Goal: Information Seeking & Learning: Learn about a topic

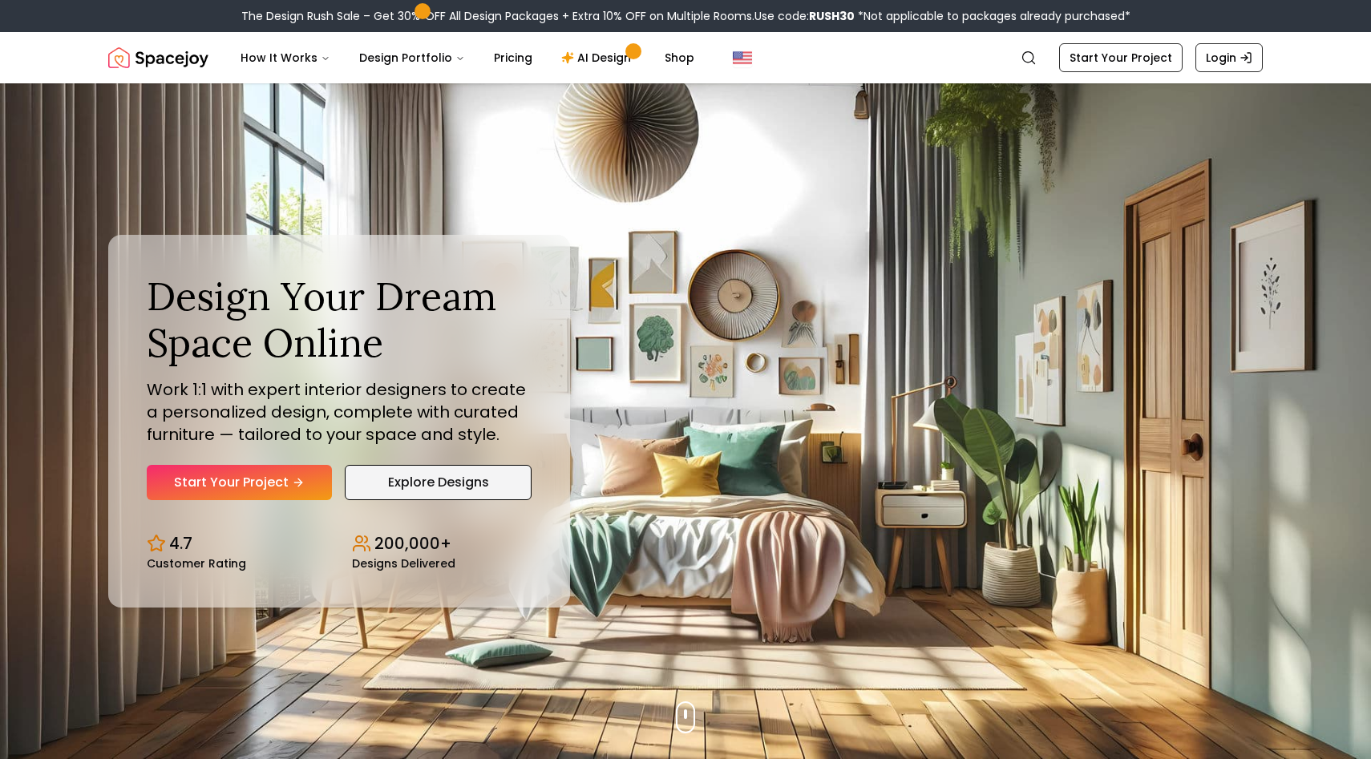
click at [390, 483] on link "Explore Designs" at bounding box center [438, 482] width 187 height 35
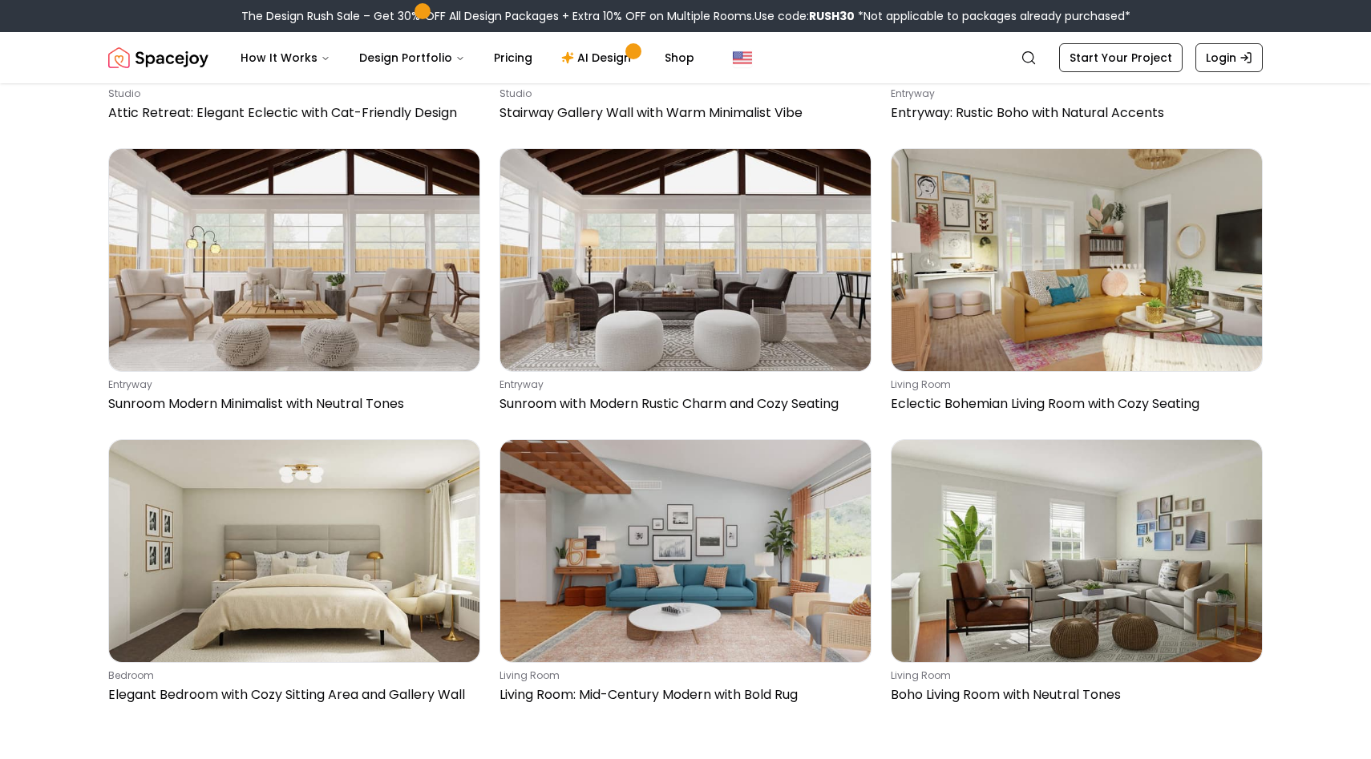
scroll to position [3746, 0]
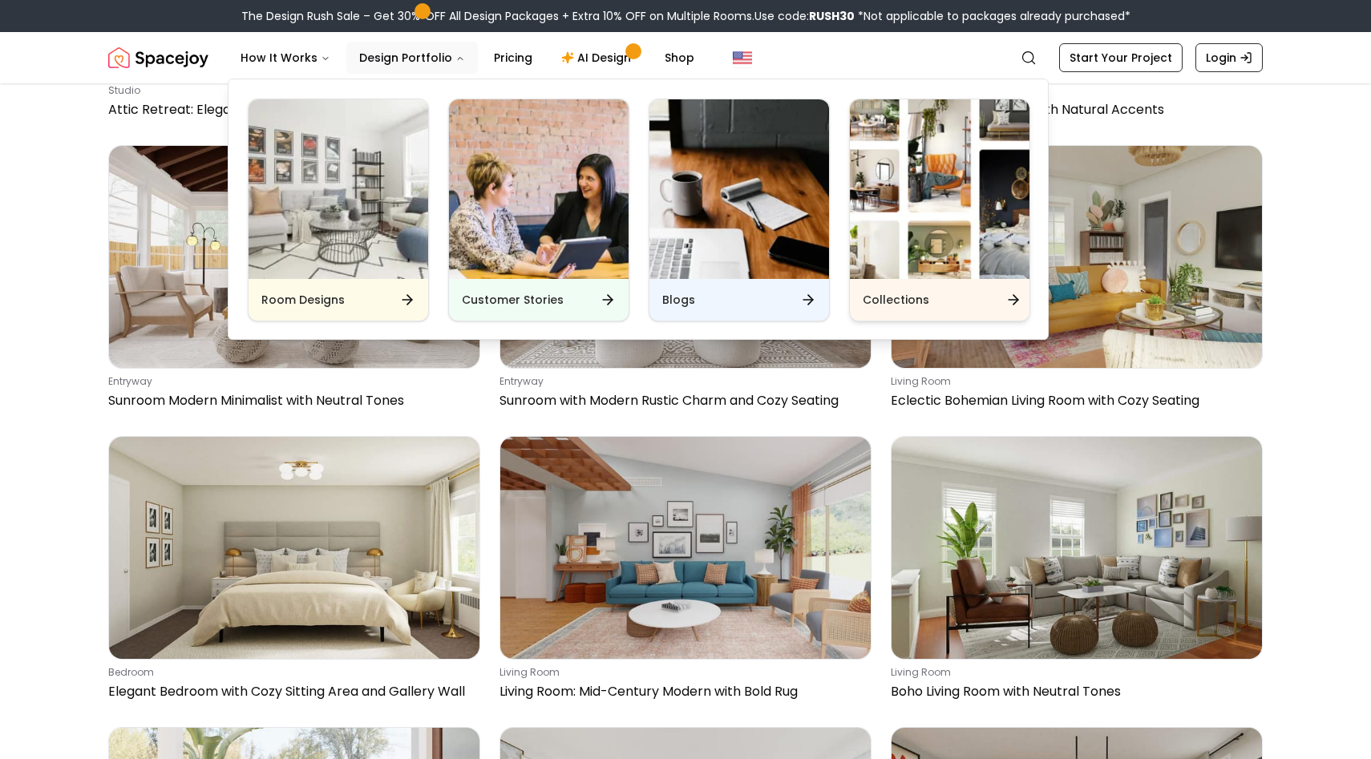
click at [890, 307] on h6 "Collections" at bounding box center [896, 300] width 67 height 16
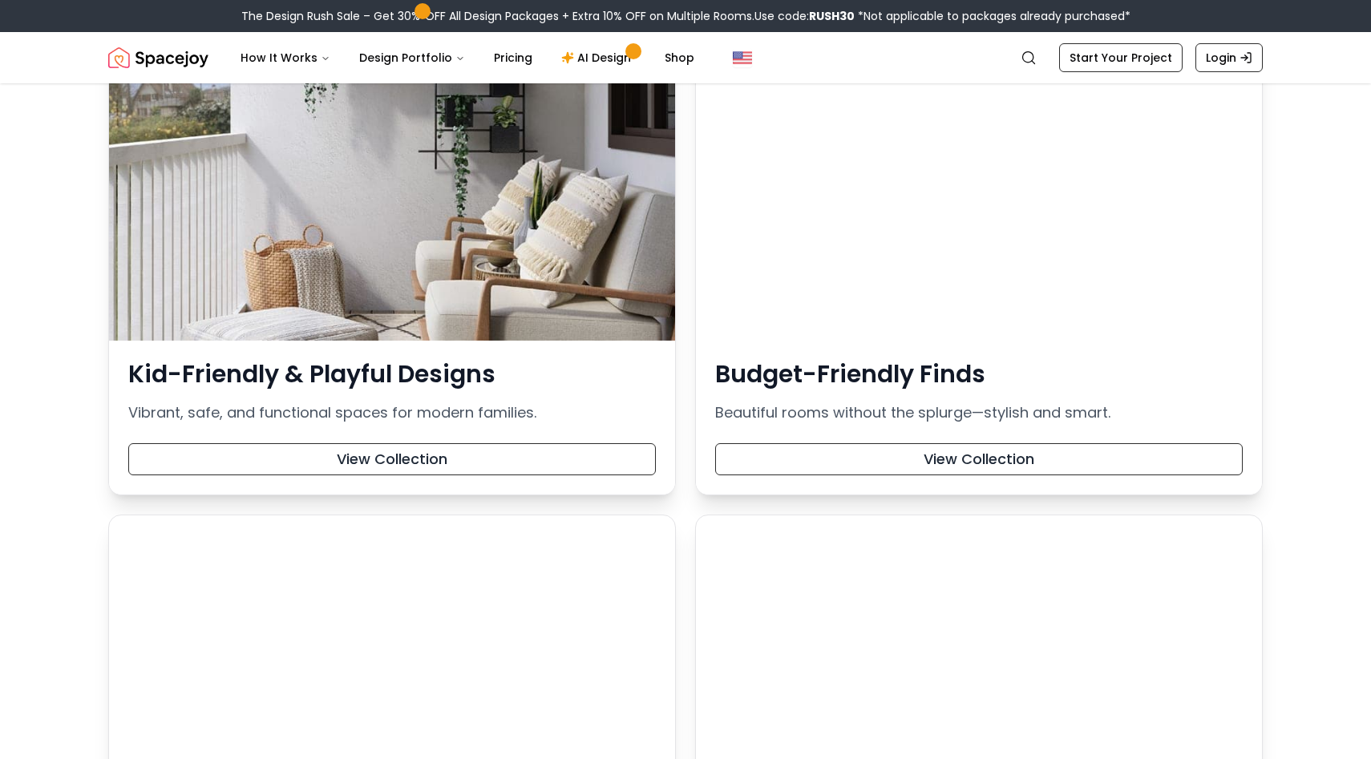
scroll to position [1921, 0]
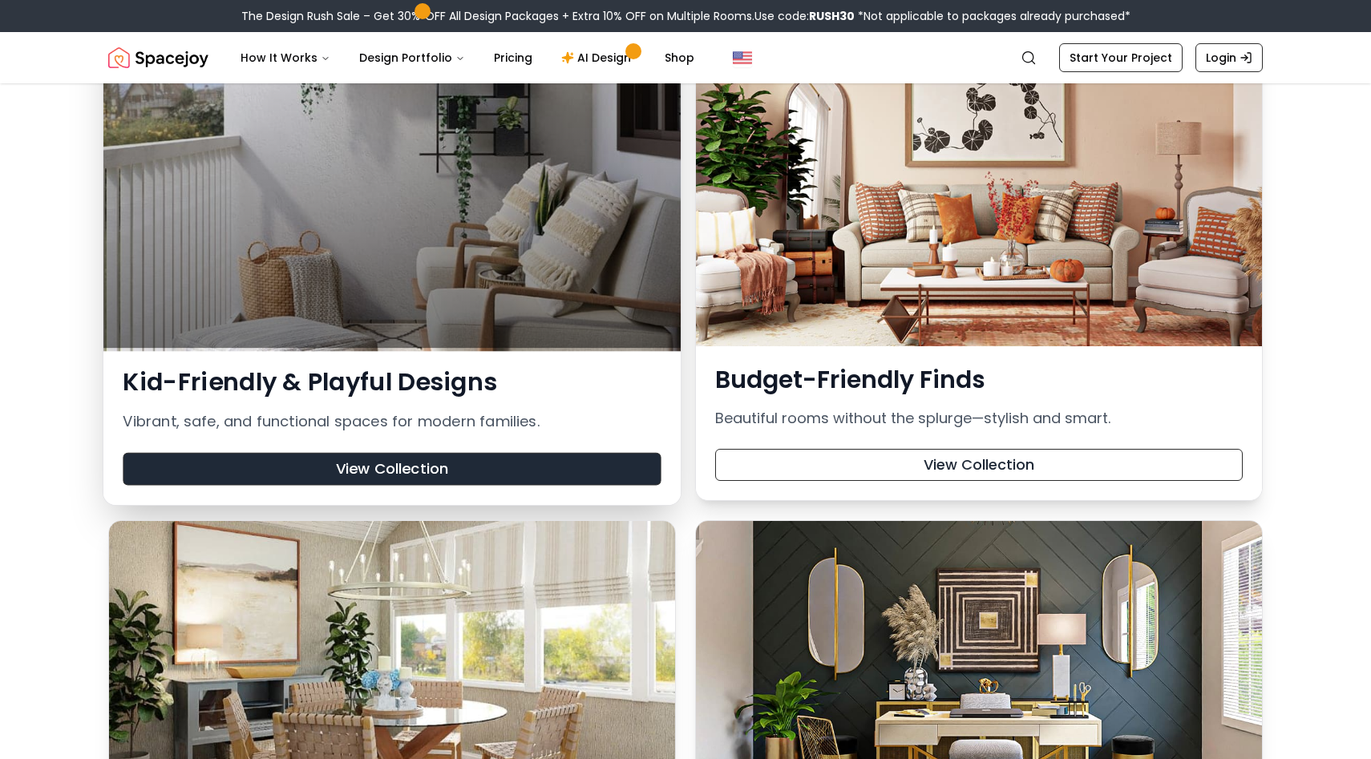
click at [326, 460] on button "View Collection" at bounding box center [392, 469] width 538 height 33
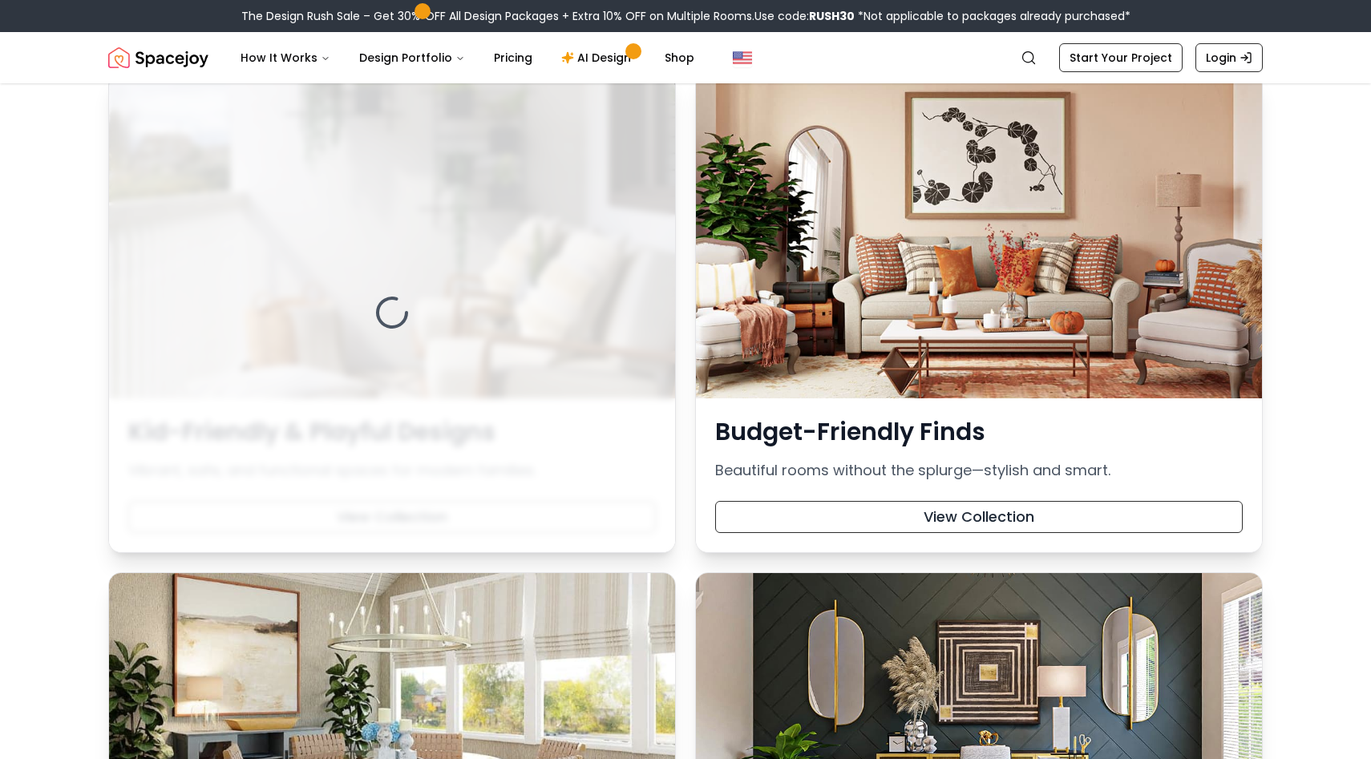
scroll to position [1848, 0]
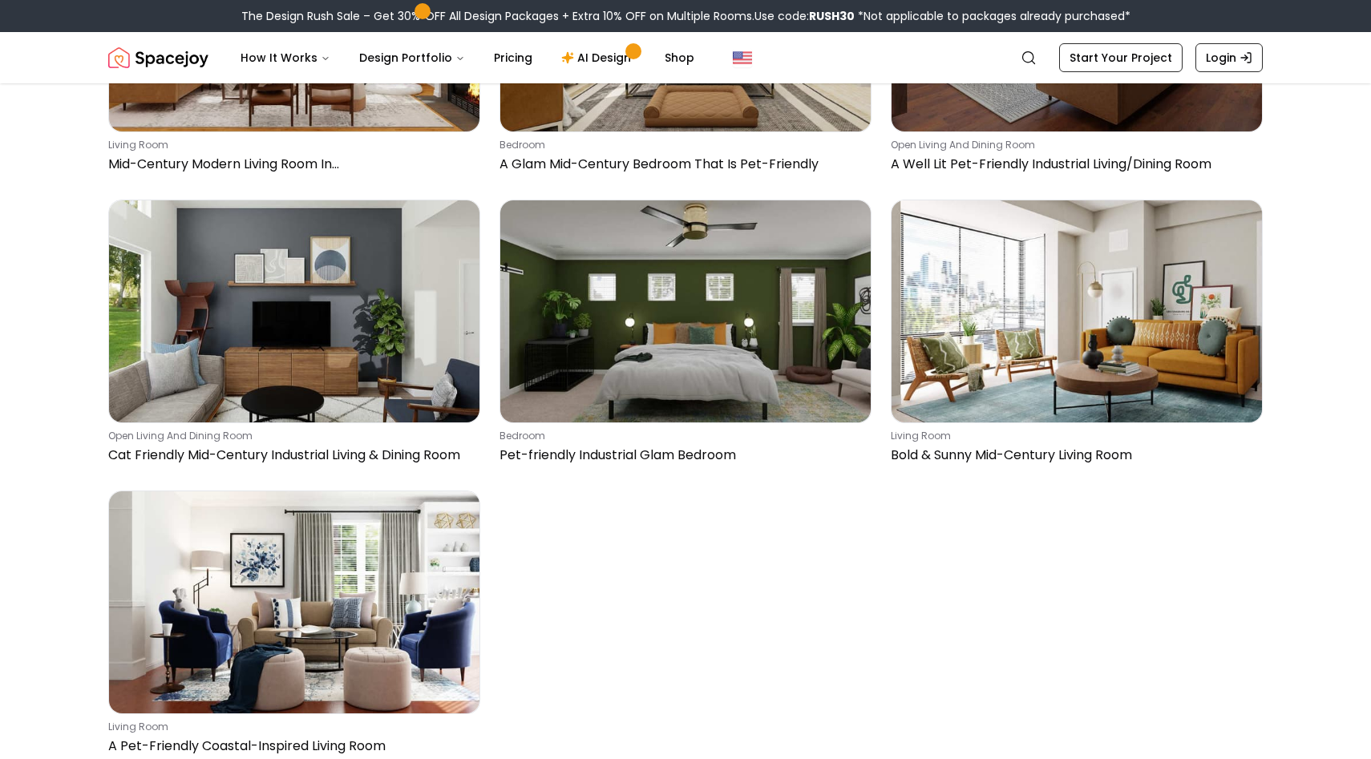
scroll to position [1241, 0]
